Goal: Find specific page/section: Find specific page/section

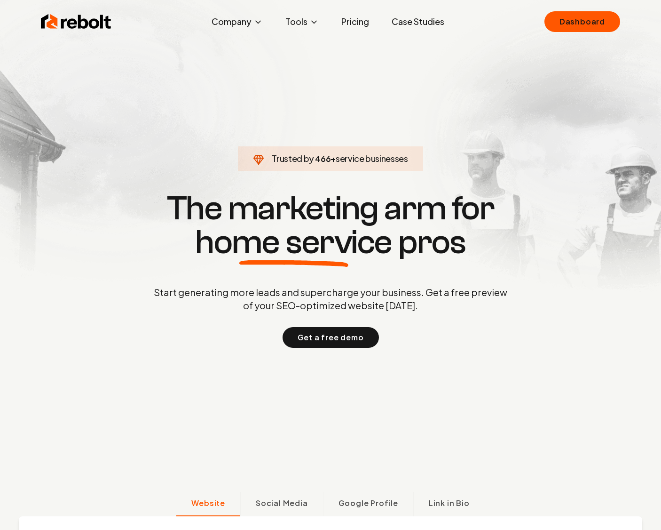
click at [548, 36] on section "Trusted by 466 + service businesses The marketing arm for home service pros Sta…" at bounding box center [330, 268] width 467 height 476
click at [576, 17] on link "Dashboard" at bounding box center [583, 21] width 76 height 21
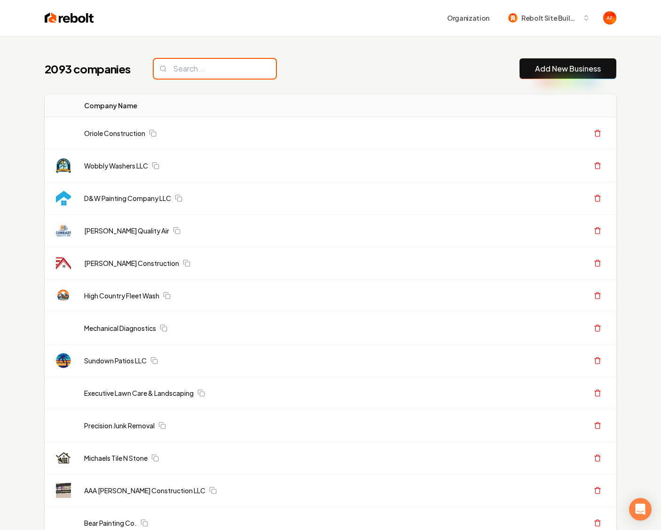
click at [204, 74] on input "search" at bounding box center [215, 69] width 122 height 20
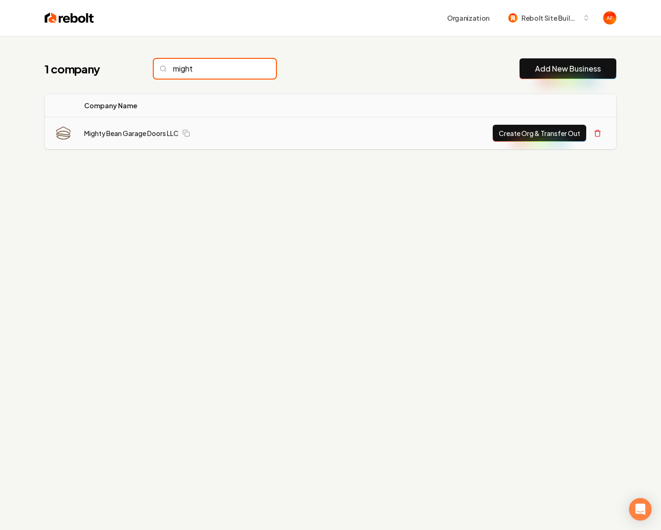
type input "might"
click at [547, 133] on button "Create Org & Transfer Out" at bounding box center [540, 133] width 94 height 17
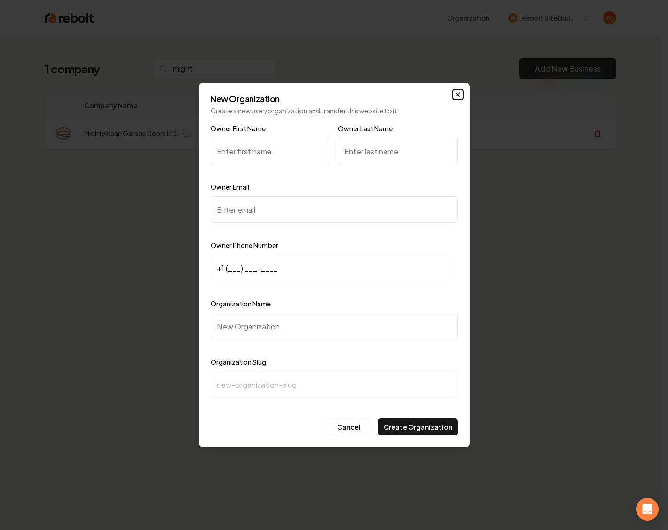
click at [459, 93] on icon "button" at bounding box center [458, 95] width 4 height 4
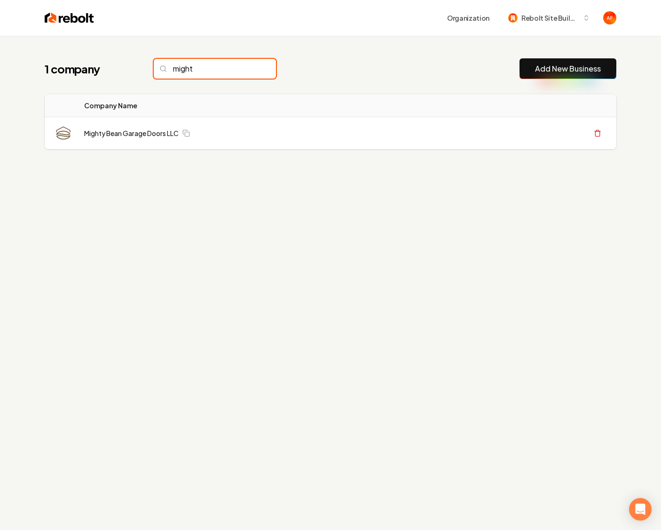
click at [156, 73] on input "might" at bounding box center [215, 69] width 122 height 20
